Goal: Task Accomplishment & Management: Use online tool/utility

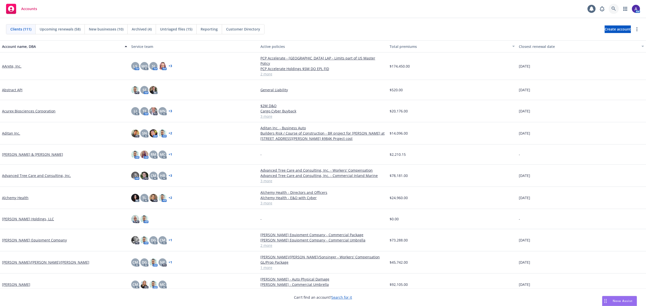
click at [615, 8] on icon at bounding box center [613, 9] width 5 height 5
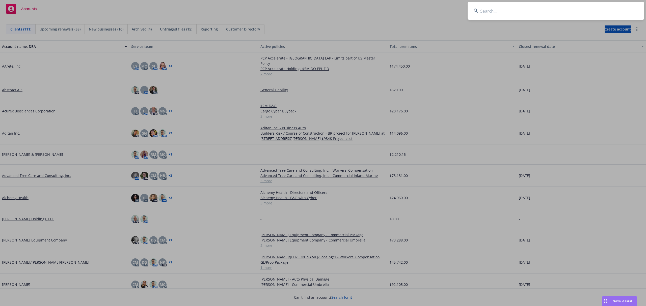
click at [585, 10] on input at bounding box center [555, 11] width 177 height 18
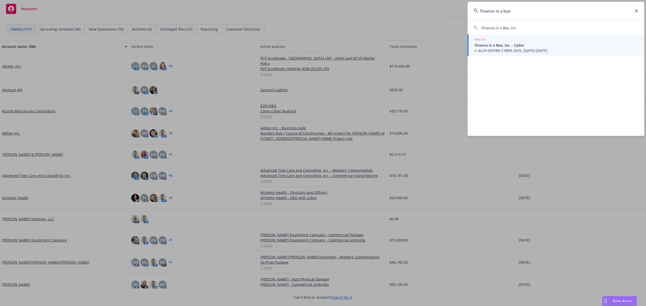
type input "finance in a box"
click at [522, 41] on div "POLICY" at bounding box center [555, 40] width 163 height 6
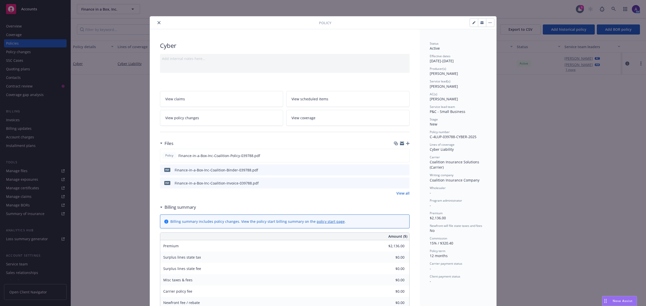
click at [157, 22] on icon "close" at bounding box center [158, 22] width 3 height 3
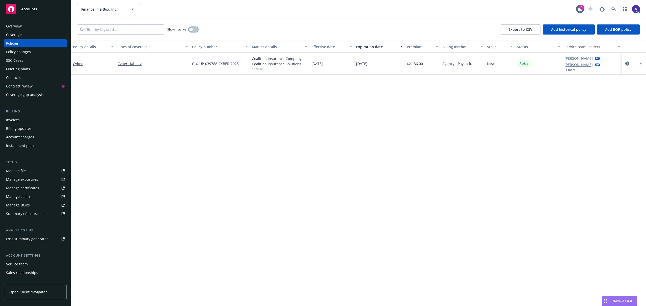
click at [194, 30] on button "button" at bounding box center [193, 29] width 10 height 5
click at [194, 30] on div "button" at bounding box center [195, 30] width 4 height 4
click at [17, 119] on div "Invoices" at bounding box center [13, 120] width 14 height 8
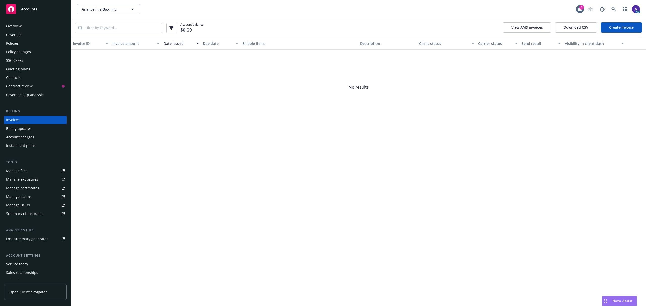
click at [620, 23] on link "Create Invoice" at bounding box center [620, 27] width 41 height 10
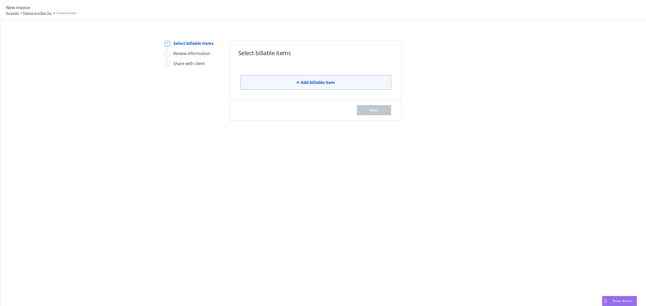
click at [327, 77] on button "Add billable item" at bounding box center [315, 82] width 151 height 15
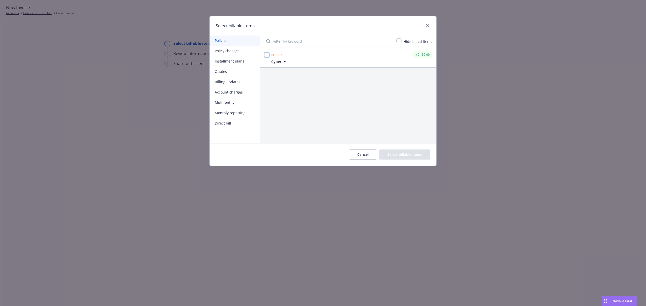
click at [267, 55] on input "checkbox" at bounding box center [266, 54] width 5 height 5
checkbox input "true"
click at [412, 158] on button "Select billable items" at bounding box center [404, 155] width 51 height 10
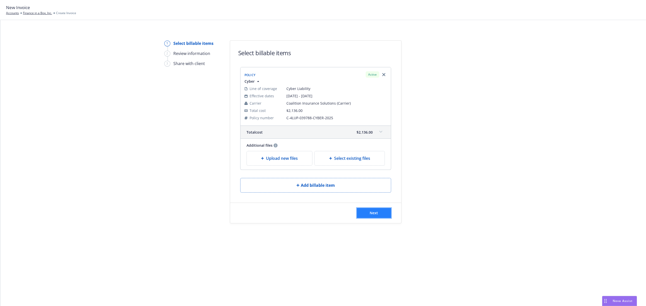
click at [378, 215] on button "Next" at bounding box center [374, 213] width 34 height 10
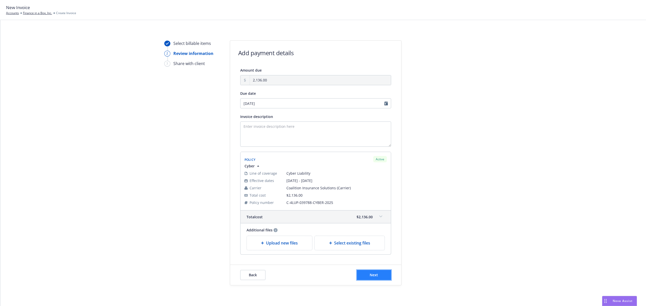
click at [369, 275] on span "Next" at bounding box center [373, 275] width 8 height 5
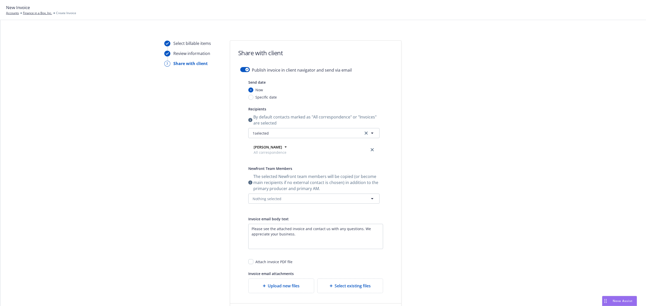
scroll to position [51, 0]
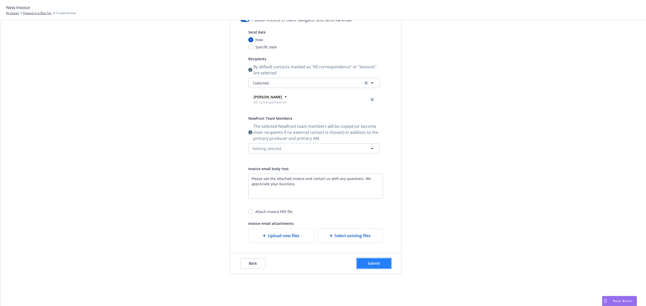
click at [370, 267] on button "Submit" at bounding box center [374, 263] width 34 height 10
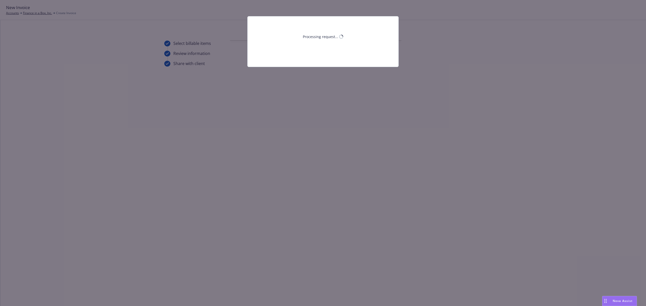
scroll to position [0, 0]
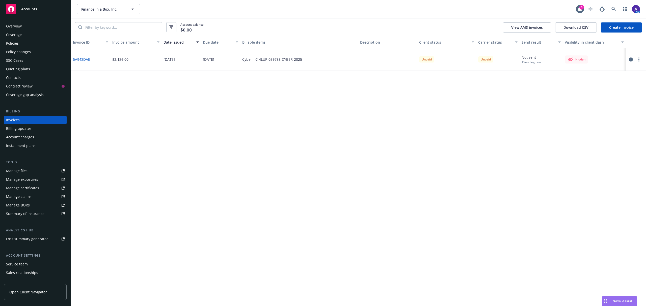
click at [640, 60] on button "button" at bounding box center [638, 59] width 6 height 6
click at [597, 89] on link "Copy invoice URL" at bounding box center [609, 90] width 64 height 10
click at [614, 10] on icon at bounding box center [613, 9] width 4 height 4
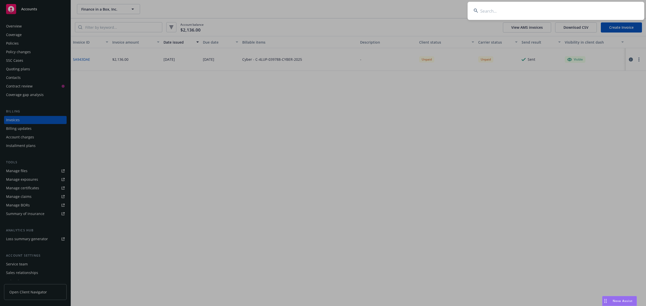
click at [573, 14] on input at bounding box center [555, 11] width 177 height 18
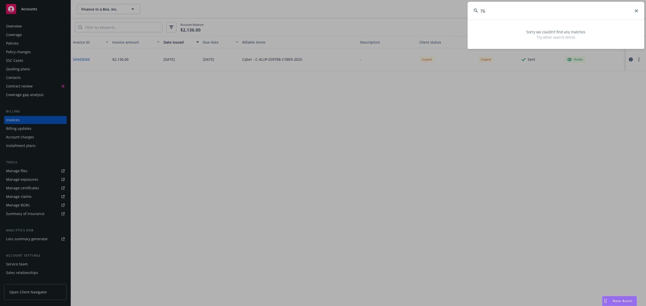
type input "7"
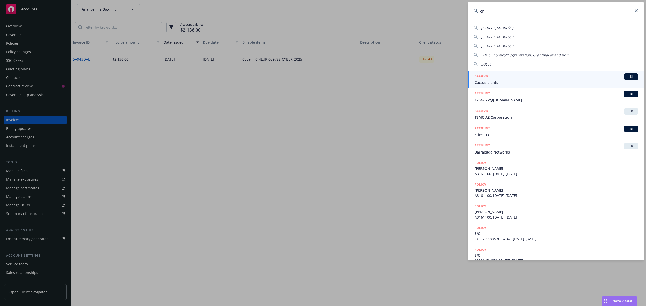
type input "c"
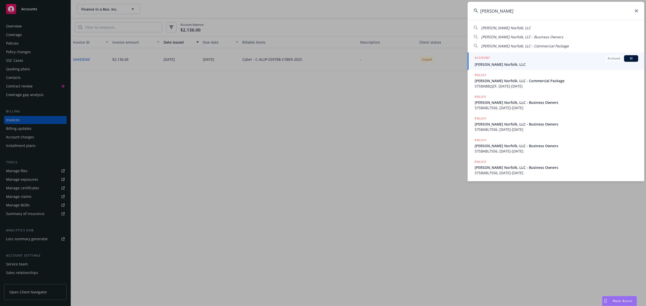
type input "cary norfolk"
click at [511, 58] on div "ACCOUNT Archived BI" at bounding box center [555, 58] width 163 height 7
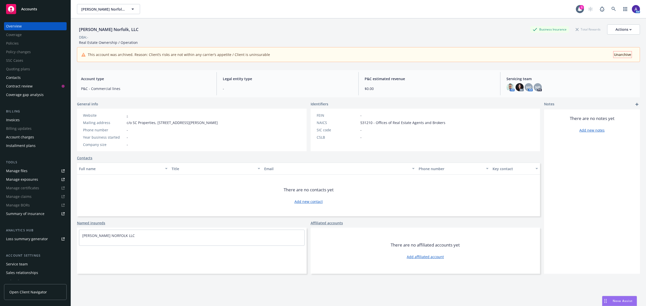
click at [620, 56] on span "Unarchive" at bounding box center [622, 54] width 17 height 5
click at [615, 55] on span "Unarchive" at bounding box center [622, 54] width 17 height 5
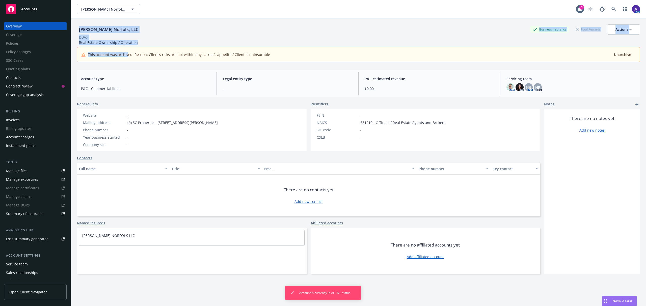
drag, startPoint x: 77, startPoint y: 31, endPoint x: 126, endPoint y: 54, distance: 54.3
click at [126, 54] on div "Cary Norfolk, LLC Business Insurance Total Rewards Actions DBA: - Real Estate O…" at bounding box center [358, 42] width 563 height 48
click at [121, 61] on div "This account was archived. Reason: Client’s risks are not within any carrier’s …" at bounding box center [358, 54] width 562 height 14
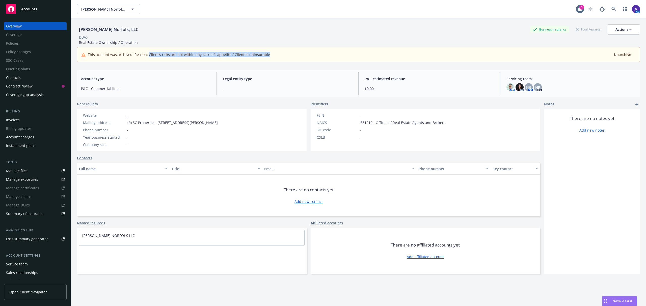
drag, startPoint x: 148, startPoint y: 53, endPoint x: 276, endPoint y: 63, distance: 129.2
click at [276, 63] on div "Cary Norfolk, LLC Business Insurance Total Rewards Actions DBA: - Real Estate O…" at bounding box center [358, 42] width 563 height 48
click at [181, 23] on div "Cary Norfolk, LLC Business Insurance Total Rewards Actions DBA: - Real Estate O…" at bounding box center [358, 42] width 563 height 48
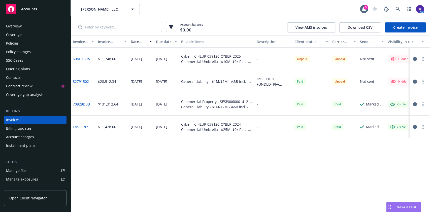
scroll to position [6, 0]
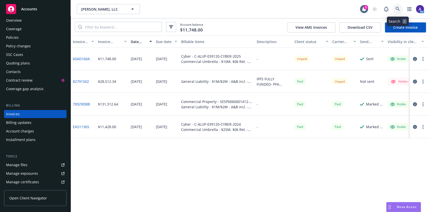
click at [397, 6] on link at bounding box center [398, 9] width 10 height 10
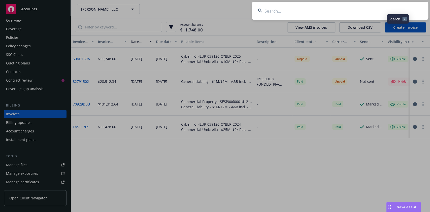
click at [351, 8] on input at bounding box center [340, 11] width 177 height 18
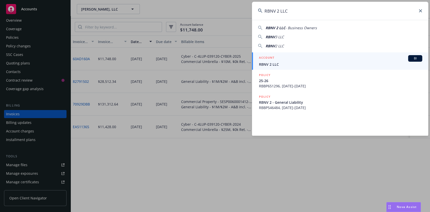
type input "RBNV 2 LLC"
click at [274, 68] on link "ACCOUNT BI RBNV 2 LLC" at bounding box center [340, 60] width 177 height 17
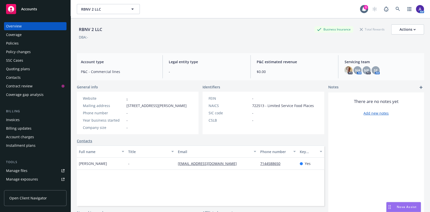
click at [23, 43] on div "Policies" at bounding box center [35, 43] width 59 height 8
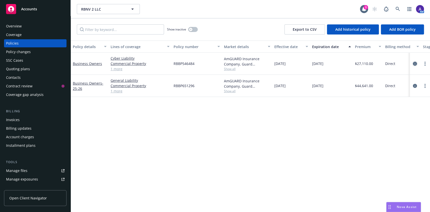
click at [416, 64] on icon "circleInformation" at bounding box center [415, 64] width 4 height 4
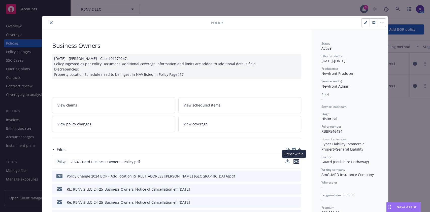
click at [295, 162] on icon "preview file" at bounding box center [296, 162] width 5 height 4
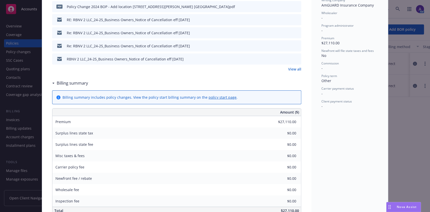
scroll to position [209, 0]
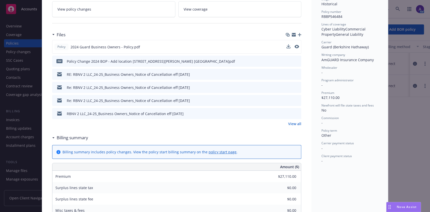
click at [305, 125] on div "Business Owners 10/03/2024 - Srilakshmi Netela - Case#01279247: Policy Ingested…" at bounding box center [177, 188] width 270 height 549
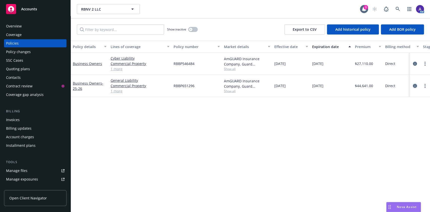
click at [416, 86] on icon "circleInformation" at bounding box center [415, 86] width 4 height 4
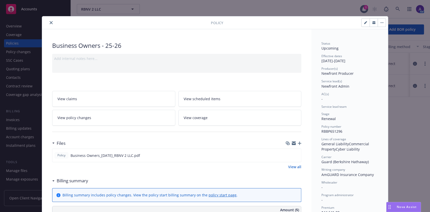
click at [48, 24] on button "close" at bounding box center [51, 23] width 6 height 6
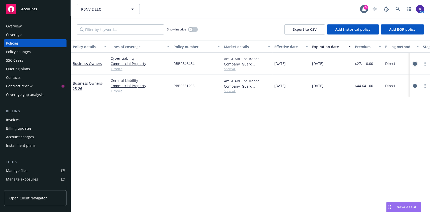
click at [414, 64] on icon "circleInformation" at bounding box center [415, 64] width 4 height 4
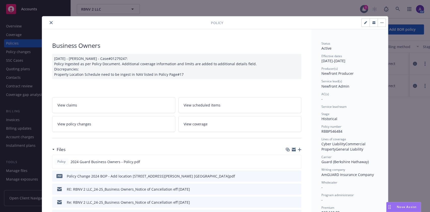
scroll to position [15, 0]
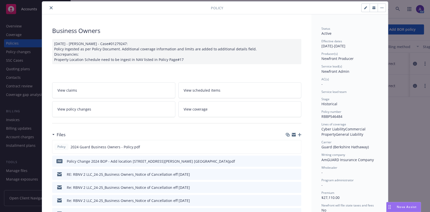
click at [125, 106] on link "View policy changes" at bounding box center [113, 109] width 123 height 16
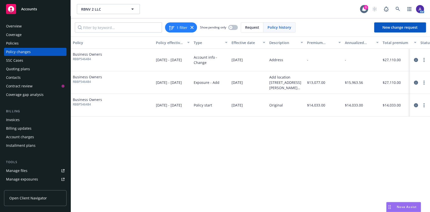
click at [23, 44] on div "Policies" at bounding box center [35, 43] width 59 height 8
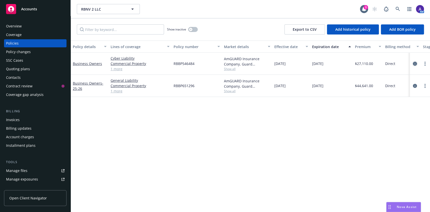
click at [418, 64] on link "circleInformation" at bounding box center [415, 64] width 6 height 6
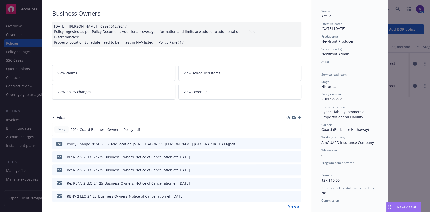
scroll to position [36, 0]
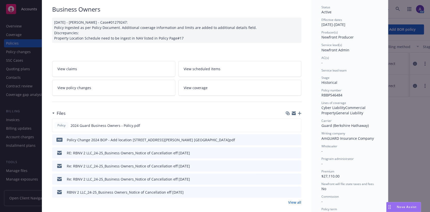
click at [296, 140] on icon "preview file" at bounding box center [297, 140] width 5 height 4
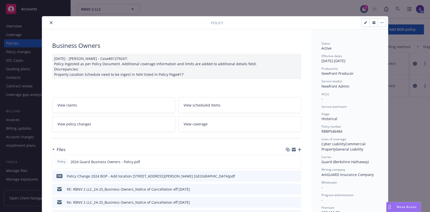
click at [50, 23] on icon "close" at bounding box center [51, 22] width 3 height 3
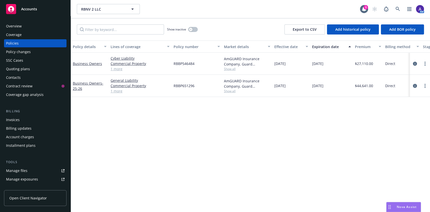
click at [30, 27] on div "Overview" at bounding box center [35, 26] width 59 height 8
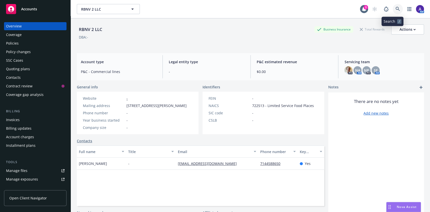
click at [393, 6] on link at bounding box center [398, 9] width 10 height 10
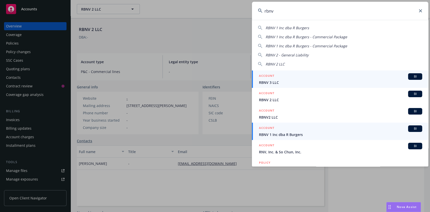
type input "rbnv"
click at [281, 82] on span "RBNV 3 LLC" at bounding box center [340, 82] width 163 height 5
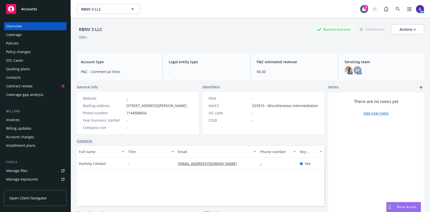
click at [34, 43] on div "Policies" at bounding box center [35, 43] width 59 height 8
click at [396, 10] on icon at bounding box center [398, 9] width 5 height 5
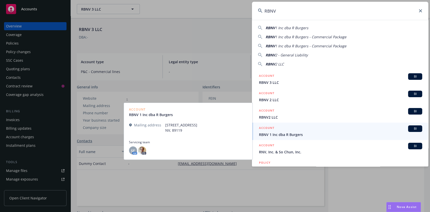
type input "RBNV"
click at [276, 134] on span "RBNV 1 Inc dba R Burgers" at bounding box center [340, 134] width 163 height 5
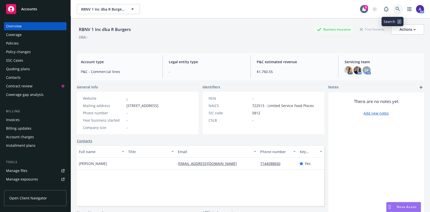
click at [396, 9] on icon at bounding box center [398, 9] width 5 height 5
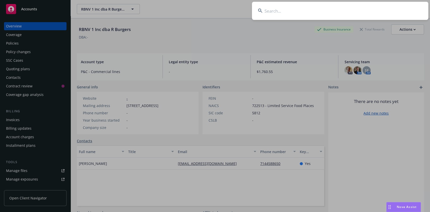
click at [341, 11] on input at bounding box center [340, 11] width 177 height 18
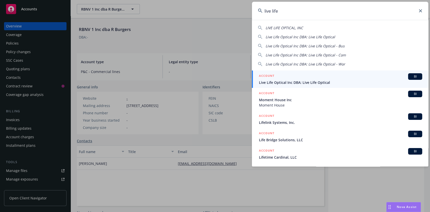
type input "live life"
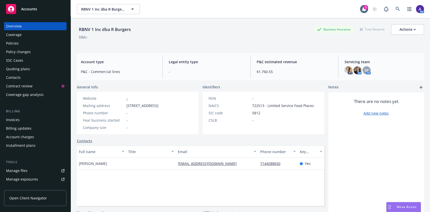
click at [109, 27] on div "RBNV 1 Inc dba R Burgers" at bounding box center [105, 29] width 56 height 7
copy div "RBNV 1 Inc dba R Burgers"
click at [393, 11] on link at bounding box center [398, 9] width 10 height 10
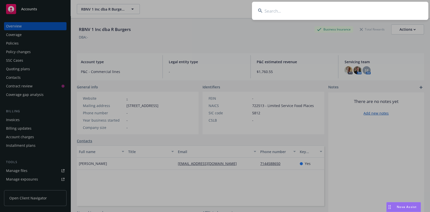
click at [355, 7] on input at bounding box center [340, 11] width 177 height 18
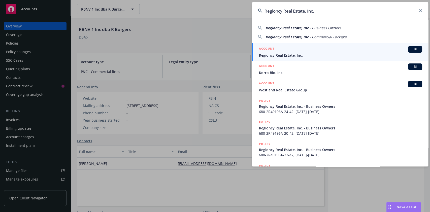
type input "Regioncy Real Estate, Inc."
click at [302, 50] on div "ACCOUNT BI" at bounding box center [340, 49] width 163 height 7
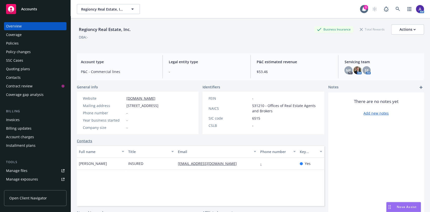
click at [12, 45] on div "Policies" at bounding box center [12, 43] width 13 height 8
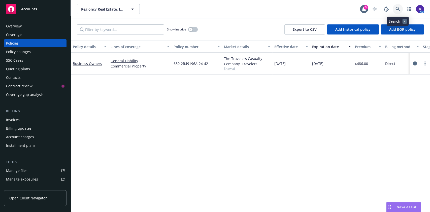
click at [401, 9] on link at bounding box center [398, 9] width 10 height 10
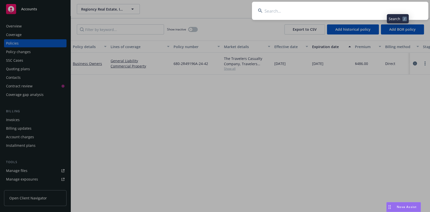
click at [355, 8] on input at bounding box center [340, 11] width 177 height 18
click at [349, 7] on input "Brager Tax Law Group" at bounding box center [340, 11] width 177 height 18
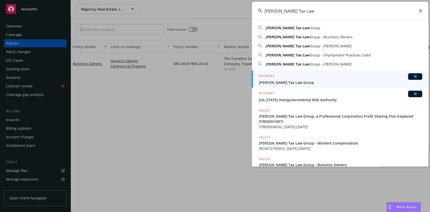
click at [329, 13] on input "Brager Tax Law" at bounding box center [340, 11] width 177 height 18
type input "Brager Tax Law"
click at [302, 83] on span "Brager Tax Law Group" at bounding box center [340, 82] width 163 height 5
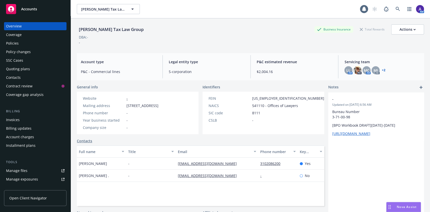
click at [23, 43] on div "Policies" at bounding box center [35, 43] width 59 height 8
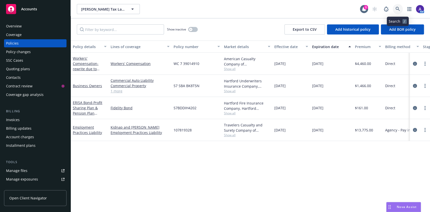
click at [398, 9] on icon at bounding box center [398, 9] width 4 height 4
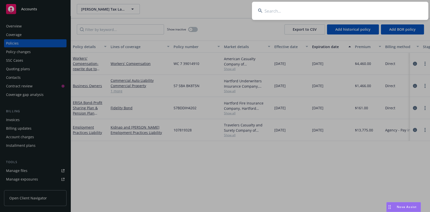
click at [367, 12] on input at bounding box center [340, 11] width 177 height 18
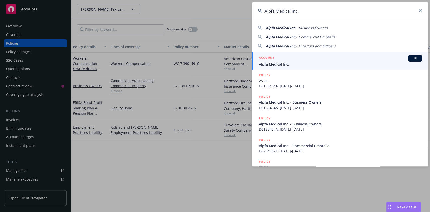
type input "Alpfa Medical Inc."
click at [292, 56] on div "ACCOUNT BI" at bounding box center [340, 58] width 163 height 7
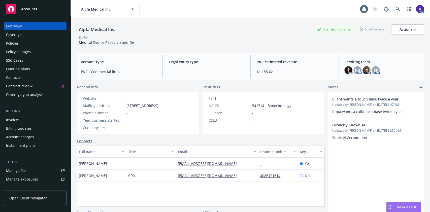
click at [17, 42] on div "Policies" at bounding box center [12, 43] width 13 height 8
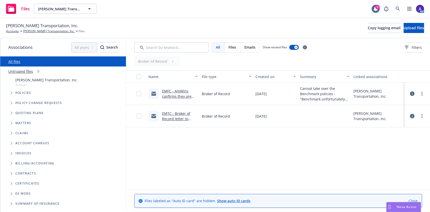
click at [173, 94] on link "EMFC - AmWins confirms they are able to take some of the policies over on BOR.m…" at bounding box center [179, 102] width 34 height 26
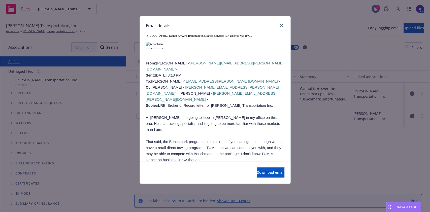
scroll to position [506, 0]
click at [283, 24] on link "close" at bounding box center [282, 25] width 6 height 6
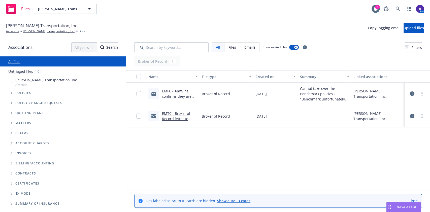
click at [171, 115] on link "EMTC - Broker of Record letter to AmWins for all lines .msg" at bounding box center [179, 121] width 34 height 21
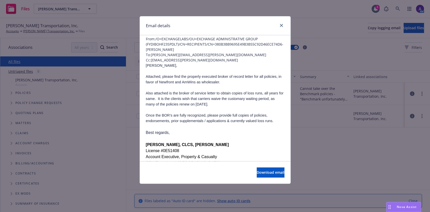
scroll to position [25, 0]
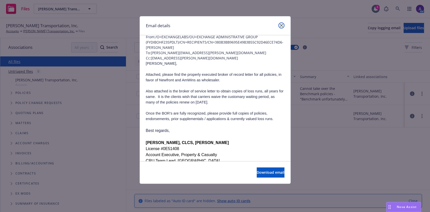
click at [281, 25] on icon "close" at bounding box center [281, 25] width 3 height 3
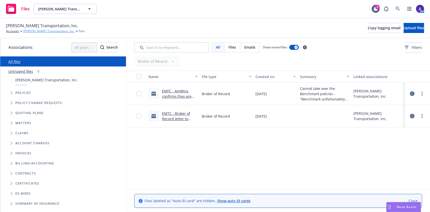
click at [35, 31] on link "[PERSON_NAME] Transportation, Inc." at bounding box center [49, 31] width 52 height 5
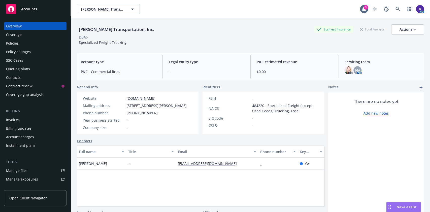
click at [12, 40] on div "Policies" at bounding box center [12, 43] width 13 height 8
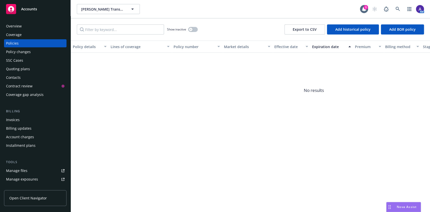
click at [26, 28] on div "Overview" at bounding box center [35, 26] width 59 height 8
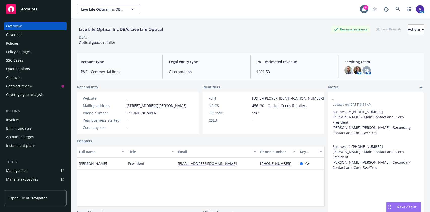
click at [23, 45] on div "Policies" at bounding box center [35, 43] width 59 height 8
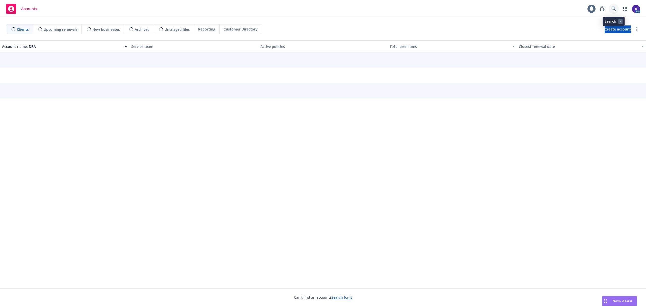
click at [612, 7] on icon at bounding box center [613, 9] width 4 height 4
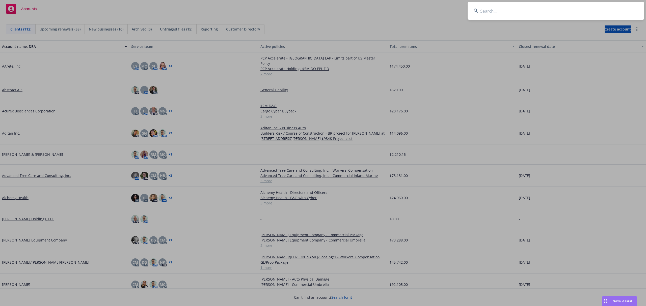
click at [582, 11] on input at bounding box center [555, 11] width 177 height 18
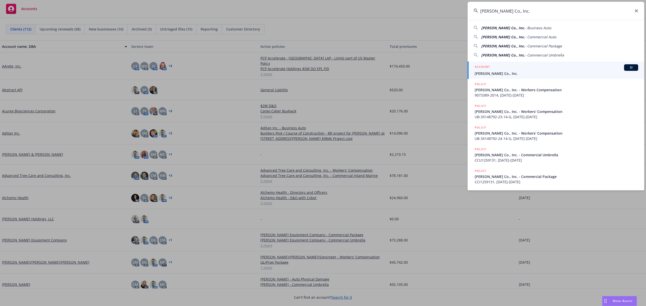
type input "[PERSON_NAME] Co., Inc."
click at [508, 69] on div "ACCOUNT BI" at bounding box center [555, 67] width 163 height 7
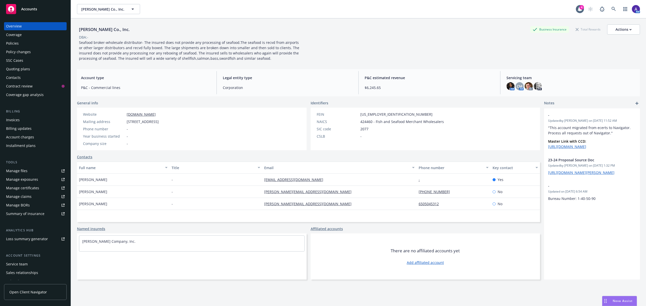
click at [14, 44] on div "Policies" at bounding box center [12, 43] width 13 height 8
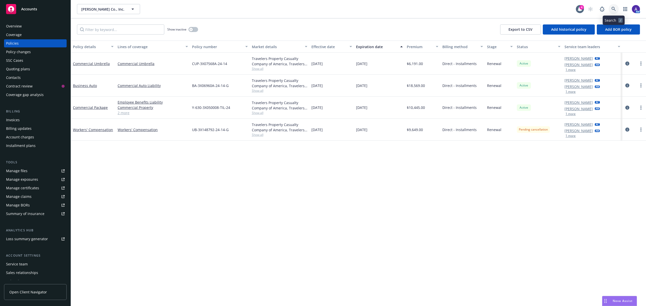
click at [612, 6] on link at bounding box center [613, 9] width 10 height 10
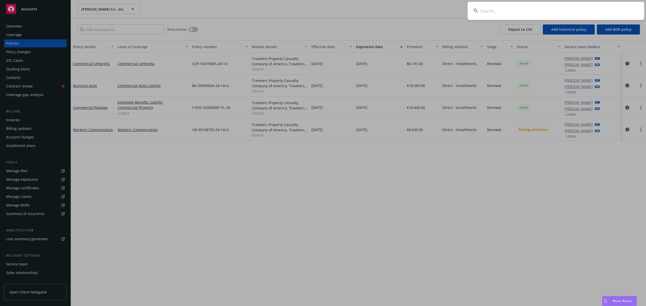
click at [565, 9] on input at bounding box center [555, 11] width 177 height 18
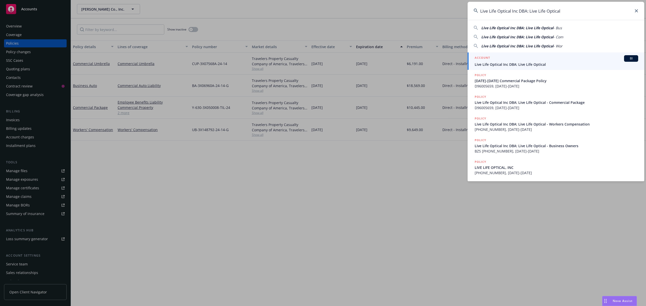
type input "Live Life Optical Inc DBA: Live Life Optical"
click at [534, 60] on div "ACCOUNT BI" at bounding box center [555, 58] width 163 height 7
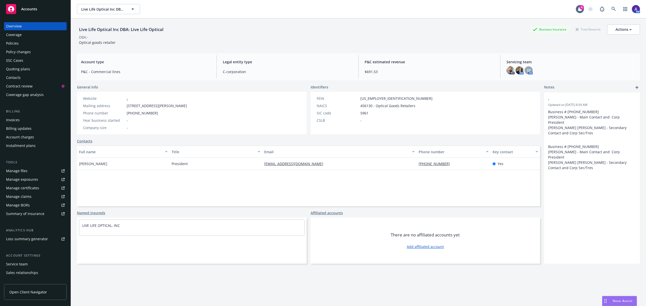
click at [21, 42] on div "Policies" at bounding box center [35, 43] width 59 height 8
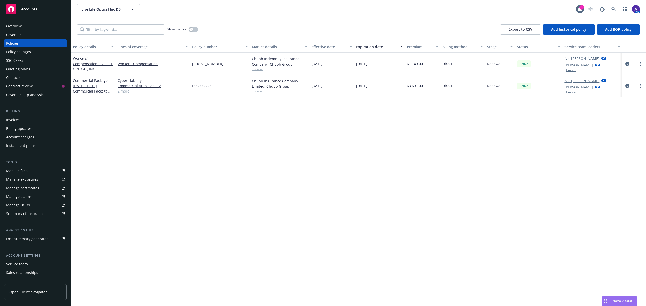
drag, startPoint x: 352, startPoint y: 91, endPoint x: 314, endPoint y: 85, distance: 37.9
click at [314, 85] on div "04/11/2025" at bounding box center [331, 86] width 45 height 22
click at [341, 90] on div "04/11/2025" at bounding box center [331, 86] width 45 height 22
drag, startPoint x: 341, startPoint y: 90, endPoint x: 301, endPoint y: 59, distance: 50.7
click at [301, 59] on div "Workers' Compensation - LIVE LIFE OPTICAL, INC Workers' Compensation (25) 7177-…" at bounding box center [358, 73] width 575 height 40
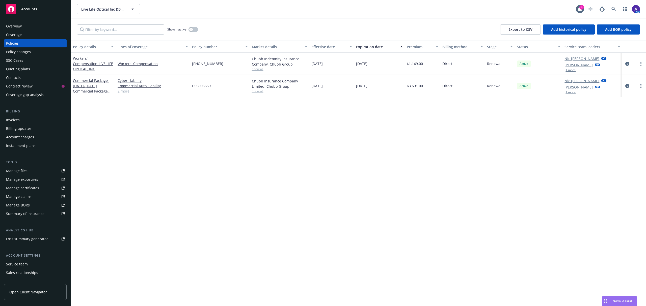
click at [325, 121] on div "Policy details Lines of coverage Policy number Market details Effective date Ex…" at bounding box center [358, 174] width 575 height 266
click at [26, 26] on div "Overview" at bounding box center [35, 26] width 59 height 8
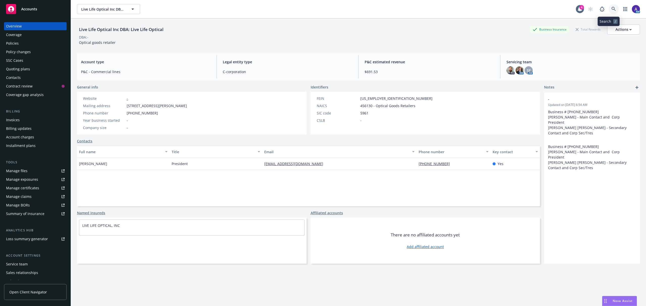
click at [611, 10] on icon at bounding box center [613, 9] width 4 height 4
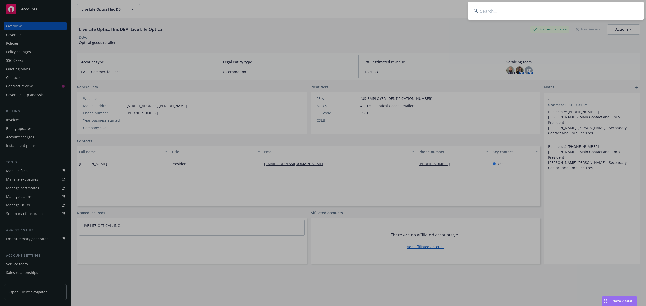
click at [551, 9] on input at bounding box center [555, 11] width 177 height 18
type input "celona"
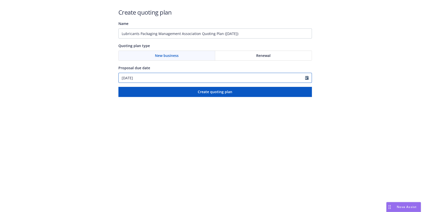
click at [155, 79] on input "[DATE]" at bounding box center [212, 78] width 187 height 10
select select "8"
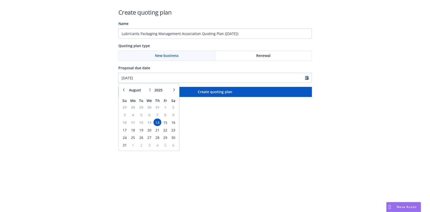
click at [156, 125] on span "14" at bounding box center [157, 122] width 7 height 6
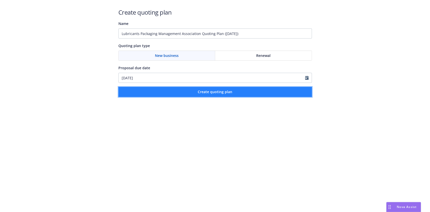
click at [193, 97] on button "Create quoting plan" at bounding box center [216, 92] width 194 height 10
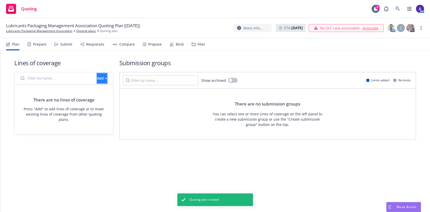
click at [97, 78] on button "Add" at bounding box center [102, 78] width 10 height 10
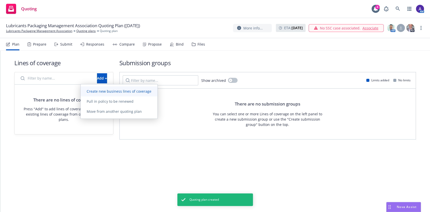
click at [97, 95] on link "Create new business lines of coverage" at bounding box center [119, 91] width 77 height 10
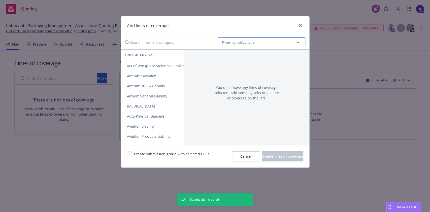
click at [235, 43] on span "Filter by policy type" at bounding box center [238, 42] width 33 height 5
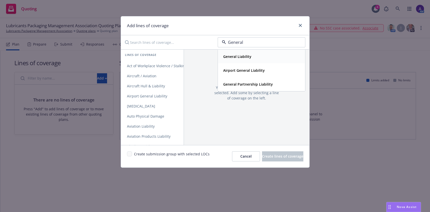
click at [258, 60] on div "General Liability" at bounding box center [261, 56] width 87 height 13
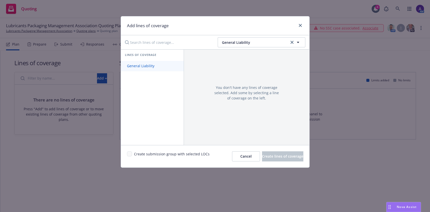
click at [150, 64] on span "General Liability" at bounding box center [141, 66] width 40 height 5
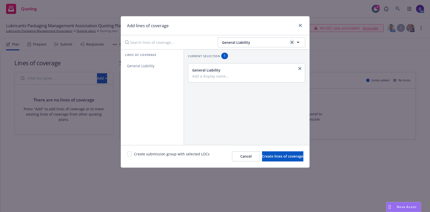
click at [291, 43] on icon "clear selection" at bounding box center [292, 42] width 3 height 3
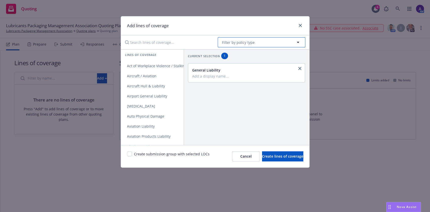
click at [276, 45] on button "Filter by policy type" at bounding box center [262, 42] width 88 height 10
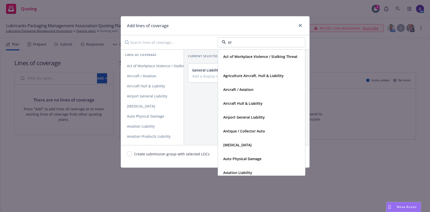
type input "err"
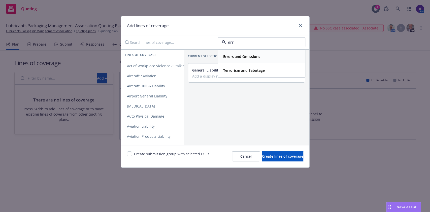
click at [262, 55] on div "Errors and Omissions" at bounding box center [261, 56] width 81 height 7
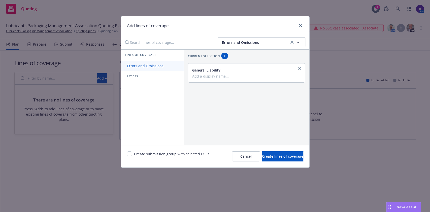
click at [147, 66] on span "Errors and Omissions" at bounding box center [145, 66] width 49 height 5
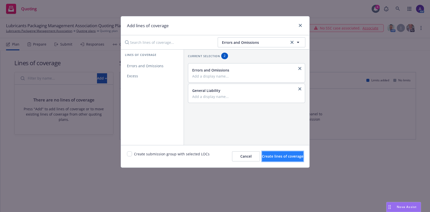
click at [275, 157] on span "Create lines of coverage" at bounding box center [282, 156] width 41 height 5
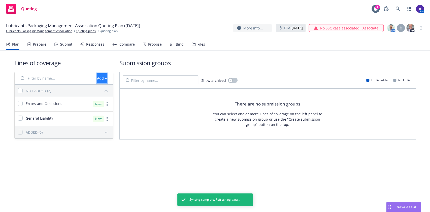
click at [97, 76] on button "Add" at bounding box center [102, 78] width 10 height 10
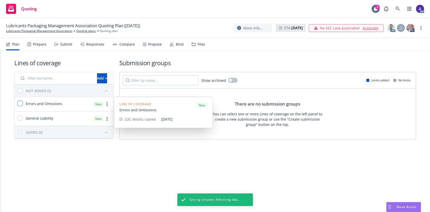
click at [20, 101] on input "checkbox" at bounding box center [20, 103] width 5 height 5
checkbox input "true"
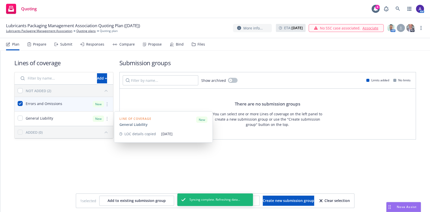
click at [21, 121] on div at bounding box center [20, 119] width 5 height 6
checkbox input "true"
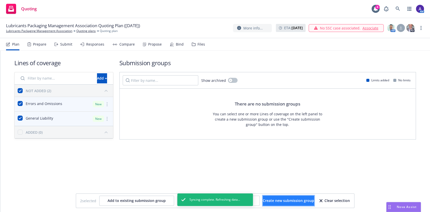
click at [281, 204] on button "Create new submission group" at bounding box center [288, 201] width 51 height 10
checkbox input "false"
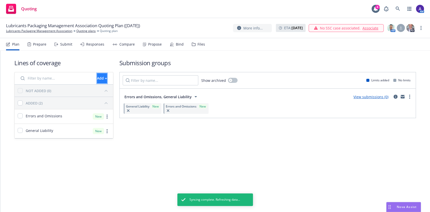
click at [97, 77] on div "Add" at bounding box center [102, 79] width 10 height 10
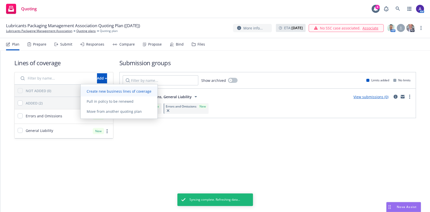
click at [125, 93] on span "Create new business lines of coverage" at bounding box center [119, 91] width 77 height 5
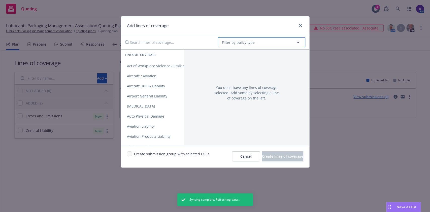
click at [235, 44] on span "Filter by policy type" at bounding box center [238, 42] width 33 height 5
type input "cyber"
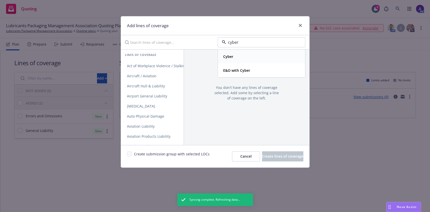
click at [235, 56] on div "Cyber" at bounding box center [261, 56] width 81 height 7
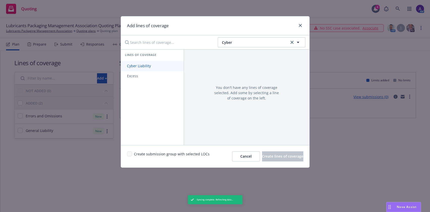
click at [152, 67] on span "Cyber Liability" at bounding box center [139, 66] width 36 height 5
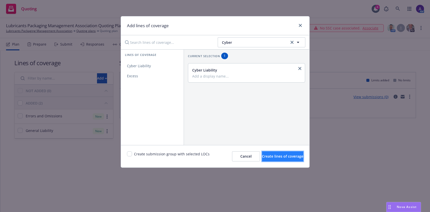
click at [278, 159] on button "Create lines of coverage" at bounding box center [282, 157] width 41 height 10
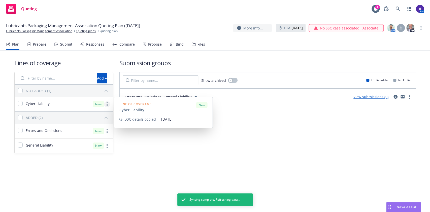
click at [107, 105] on link "more" at bounding box center [107, 104] width 6 height 6
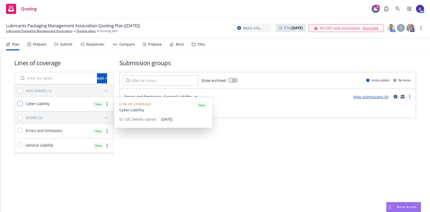
click at [21, 104] on input "checkbox" at bounding box center [20, 103] width 5 height 5
checkbox input "true"
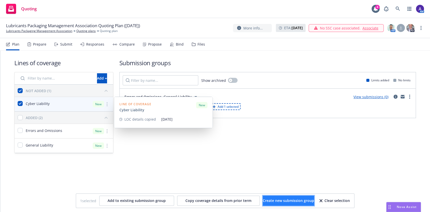
click at [283, 201] on span "Create new submission group" at bounding box center [288, 200] width 51 height 5
checkbox input "false"
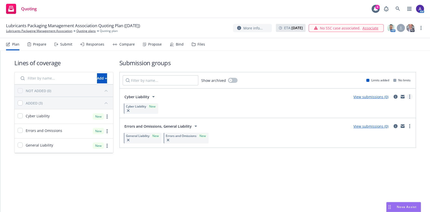
click at [412, 96] on link "more" at bounding box center [410, 97] width 6 height 6
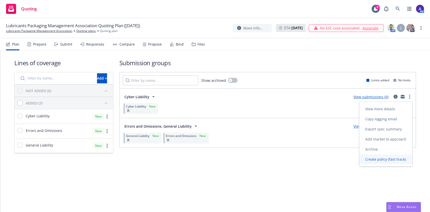
click at [377, 158] on span "Create policy (fast track)" at bounding box center [386, 159] width 53 height 5
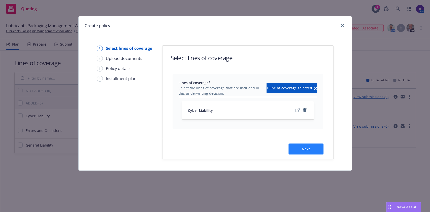
click at [314, 150] on button "Next" at bounding box center [306, 149] width 34 height 10
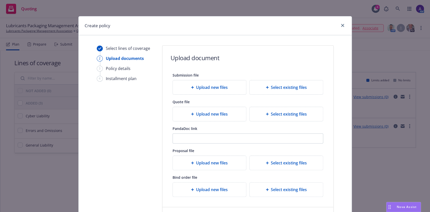
scroll to position [43, 0]
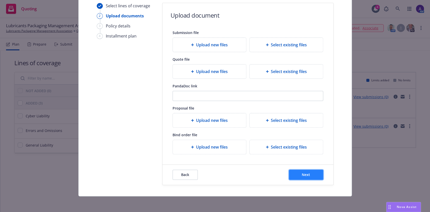
click at [313, 177] on button "Next" at bounding box center [306, 175] width 34 height 10
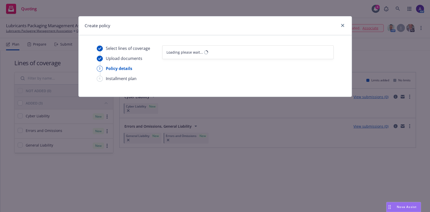
scroll to position [0, 0]
select select "12"
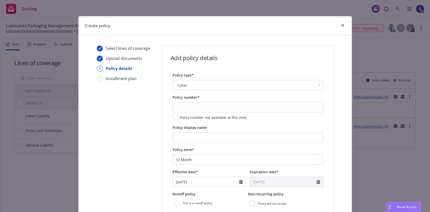
click at [194, 101] on div "Policy number* Policy number not available at this time" at bounding box center [248, 107] width 151 height 26
click at [192, 108] on input "text" at bounding box center [248, 107] width 151 height 10
paste input "C-4LUP-039810-CYBER-2025"
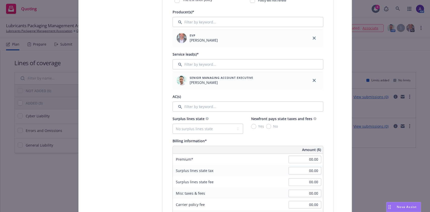
scroll to position [210, 0]
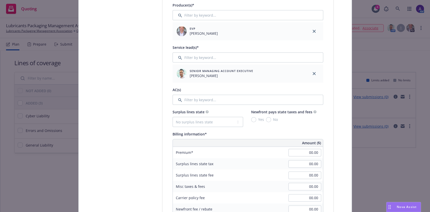
type input "C-4LUP-039810-CYBER-2025"
click at [214, 99] on input "Filter by keyword..." at bounding box center [248, 100] width 151 height 10
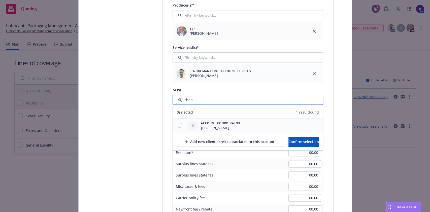
type input "chap"
click at [178, 126] on input "checkbox" at bounding box center [179, 125] width 5 height 5
checkbox input "true"
click at [309, 143] on span "Confirm selection" at bounding box center [304, 141] width 31 height 5
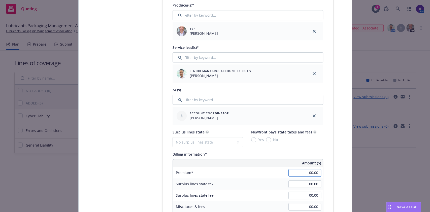
click at [306, 170] on input "00.00" at bounding box center [305, 173] width 33 height 8
type input "1,739.00"
click at [345, 154] on div "Select lines of coverage Upload documents 3 Policy details 4 Installment plan A…" at bounding box center [215, 199] width 273 height 728
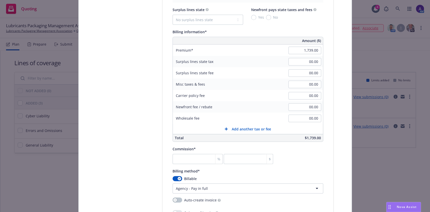
scroll to position [333, 0]
click at [195, 158] on input "number" at bounding box center [198, 159] width 50 height 10
type input "1"
type input "17.39"
type input "17"
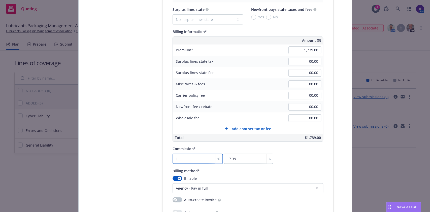
type input "295.63"
type input "17.5"
type input "304.33"
drag, startPoint x: 200, startPoint y: 162, endPoint x: 159, endPoint y: 160, distance: 40.4
click at [159, 160] on div "Select lines of coverage Upload documents 3 Policy details 4 Installment plan A…" at bounding box center [215, 70] width 261 height 717
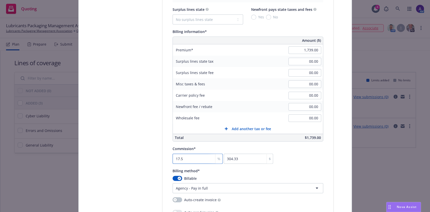
type input "1"
type input "17.39"
type input "15"
type input "260.85"
type input "15"
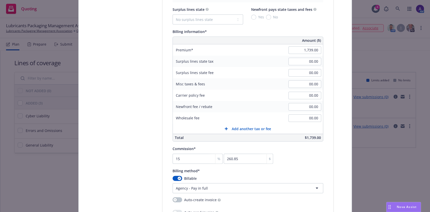
click at [140, 160] on div "Select lines of coverage Upload documents 3 Policy details 4 Installment plan" at bounding box center [124, 70] width 55 height 717
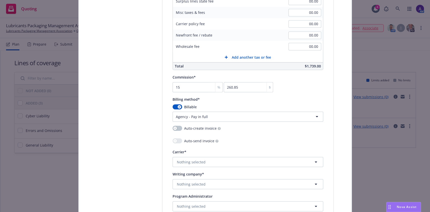
scroll to position [457, 0]
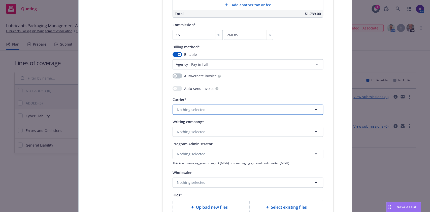
click at [196, 106] on button "Nothing selected" at bounding box center [248, 110] width 151 height 10
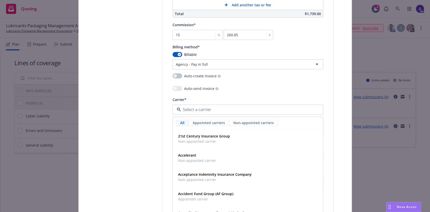
click at [196, 106] on div at bounding box center [248, 110] width 151 height 10
click at [195, 111] on input at bounding box center [247, 110] width 132 height 6
type input "coal"
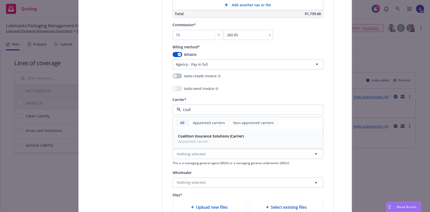
click at [196, 134] on strong "Coalition Insurance Solutions (Carrier)" at bounding box center [211, 136] width 66 height 5
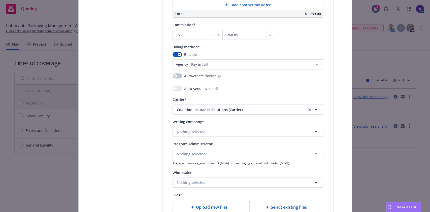
click at [191, 125] on div "Writing company* Nothing selected" at bounding box center [248, 128] width 151 height 18
click at [190, 129] on span "Nothing selected" at bounding box center [191, 131] width 29 height 5
click at [202, 144] on strong "Coalition Insurance Company" at bounding box center [203, 146] width 51 height 5
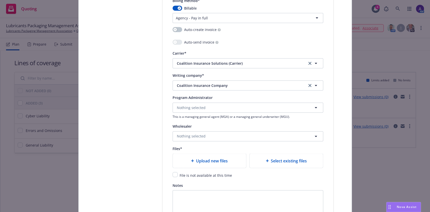
scroll to position [507, 0]
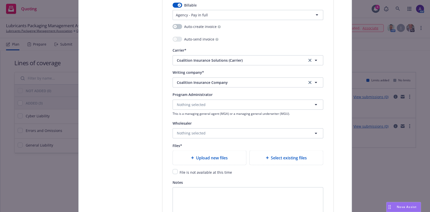
click at [178, 173] on div "File is not available at this time" at bounding box center [205, 172] width 55 height 6
click at [174, 172] on input "checkbox" at bounding box center [175, 171] width 5 height 5
checkbox input "true"
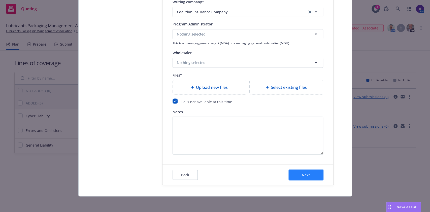
click at [308, 175] on button "Next" at bounding box center [306, 175] width 34 height 10
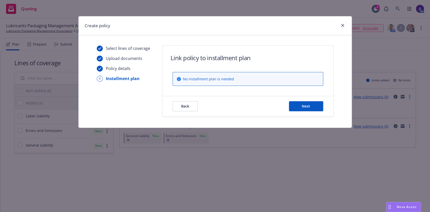
scroll to position [0, 0]
click at [192, 105] on button "Back" at bounding box center [185, 106] width 25 height 10
select select "12"
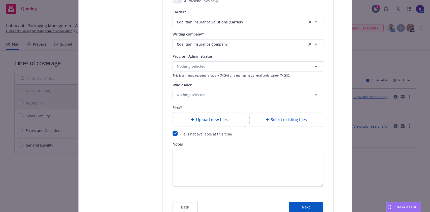
scroll to position [577, 0]
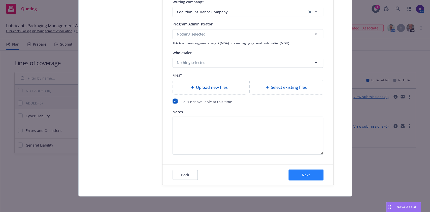
click at [302, 176] on span "Next" at bounding box center [306, 174] width 8 height 5
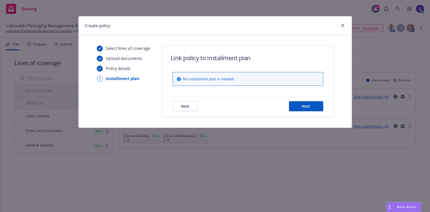
scroll to position [0, 0]
click at [301, 107] on button "Next" at bounding box center [306, 106] width 34 height 10
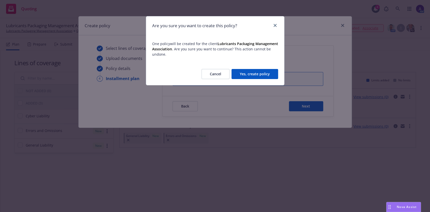
click at [242, 79] on button "Yes, create policy" at bounding box center [255, 74] width 47 height 10
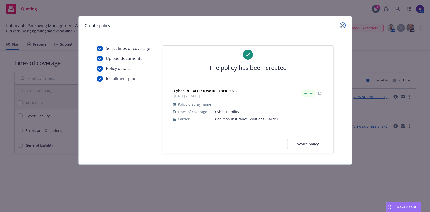
click at [342, 25] on icon "close" at bounding box center [342, 25] width 3 height 3
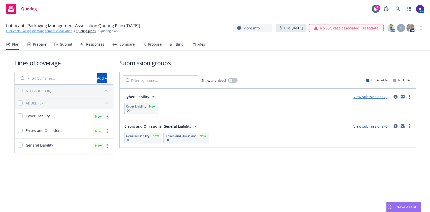
click at [57, 31] on link "Lubricants Packaging Management Association" at bounding box center [39, 31] width 66 height 5
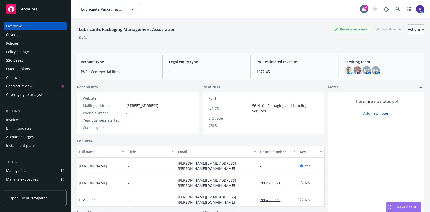
click at [22, 45] on div "Policies" at bounding box center [35, 43] width 59 height 8
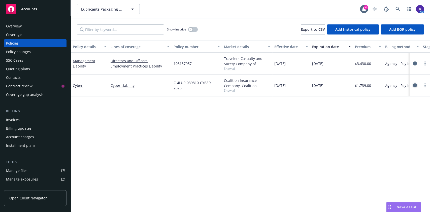
click at [414, 86] on icon "circleInformation" at bounding box center [415, 85] width 4 height 4
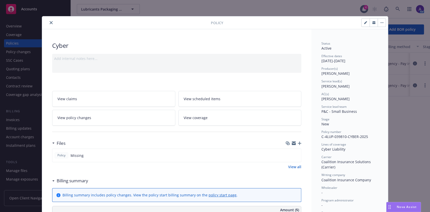
click at [298, 142] on icon "button" at bounding box center [300, 144] width 4 height 4
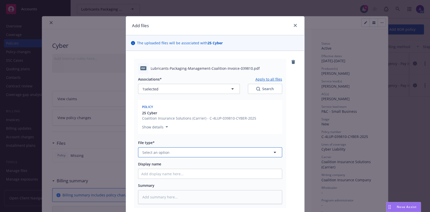
click at [174, 154] on button "Select an option" at bounding box center [210, 153] width 144 height 10
type input "invoi"
click at [173, 179] on span "Invoice - Third Party" at bounding box center [160, 179] width 35 height 5
type textarea "x"
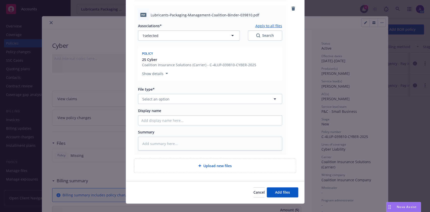
scroll to position [214, 0]
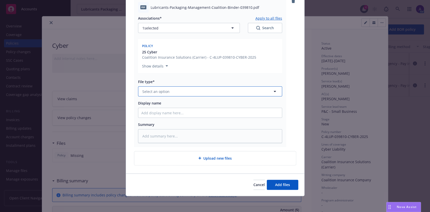
click at [158, 94] on span "Select an option" at bounding box center [155, 91] width 27 height 5
type input "binder"
click at [157, 103] on div "Binder" at bounding box center [210, 105] width 138 height 7
click at [282, 185] on span "Add files" at bounding box center [282, 185] width 15 height 5
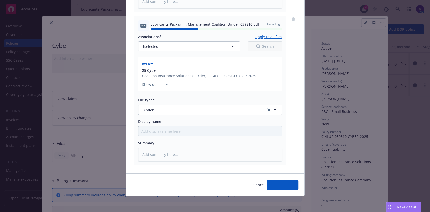
type textarea "x"
